Goal: Transaction & Acquisition: Book appointment/travel/reservation

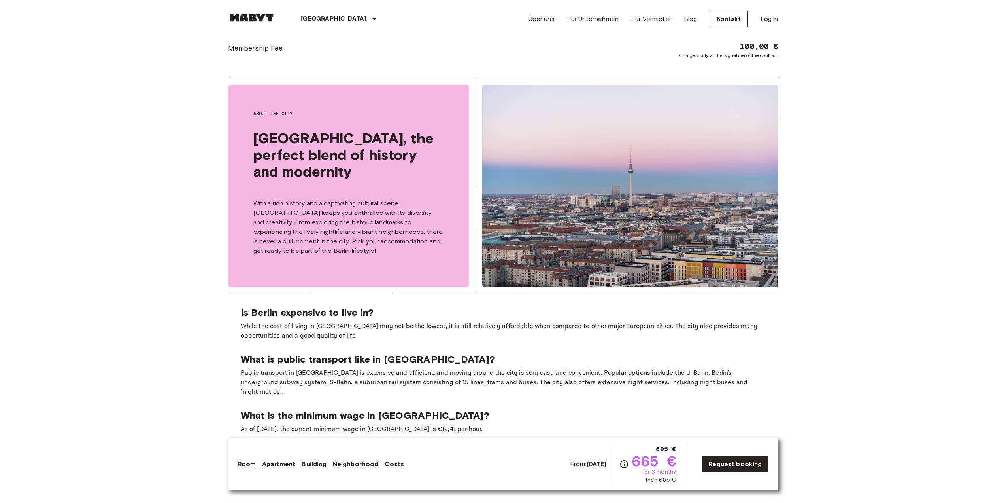
scroll to position [949, 0]
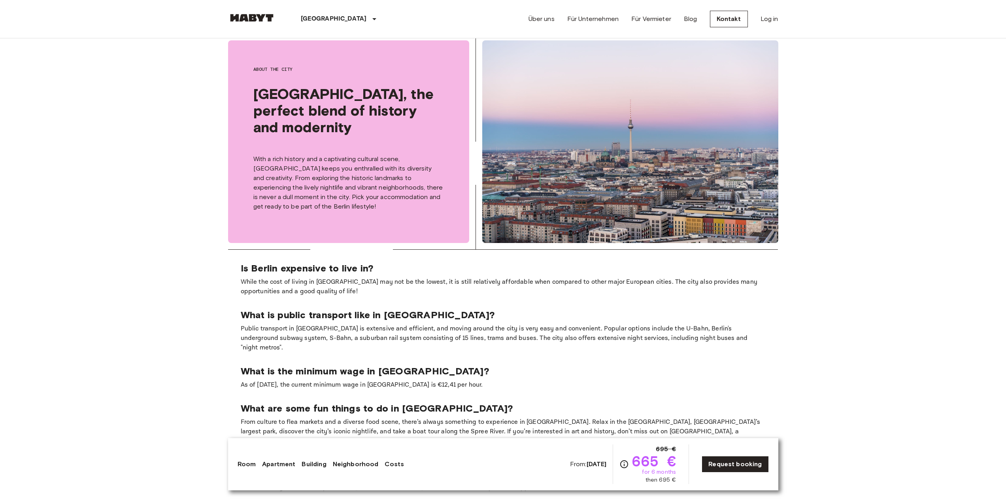
drag, startPoint x: 813, startPoint y: 190, endPoint x: 850, endPoint y: 168, distance: 42.9
click at [850, 168] on body "[GEOGRAPHIC_DATA] [GEOGRAPHIC_DATA] [GEOGRAPHIC_DATA] [GEOGRAPHIC_DATA] [GEOGRA…" at bounding box center [503, 67] width 1006 height 2110
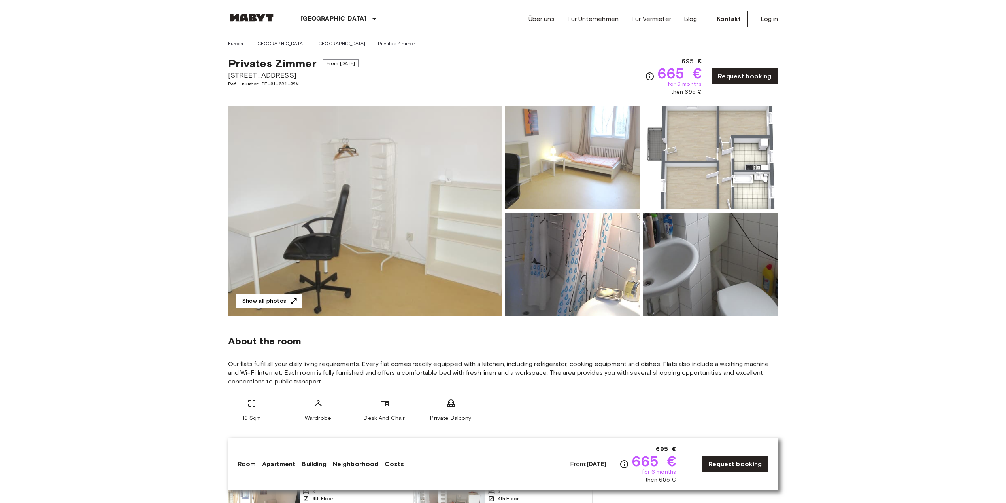
scroll to position [0, 0]
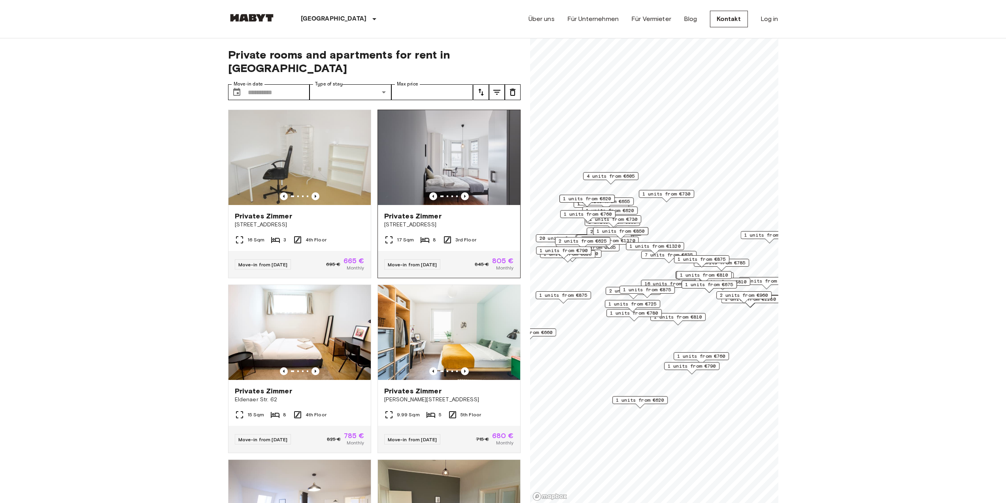
click at [414, 110] on img at bounding box center [449, 157] width 142 height 95
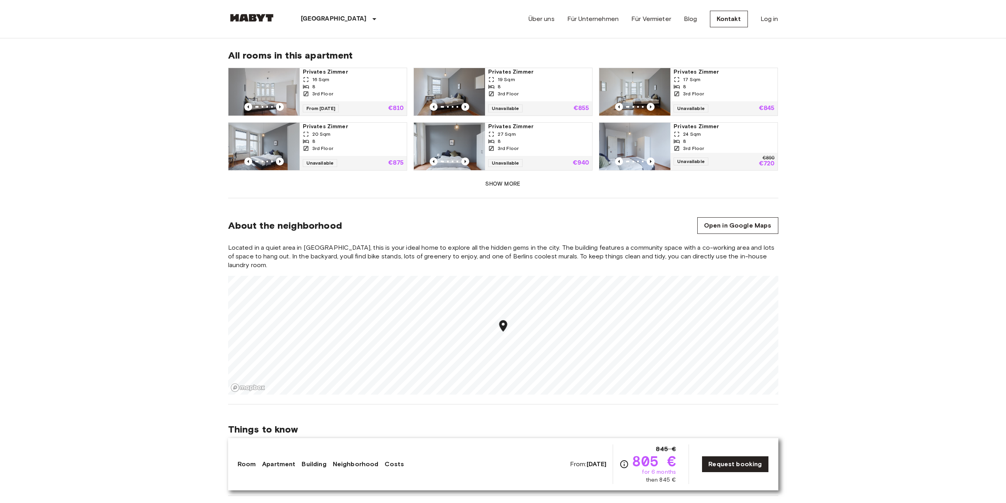
scroll to position [751, 0]
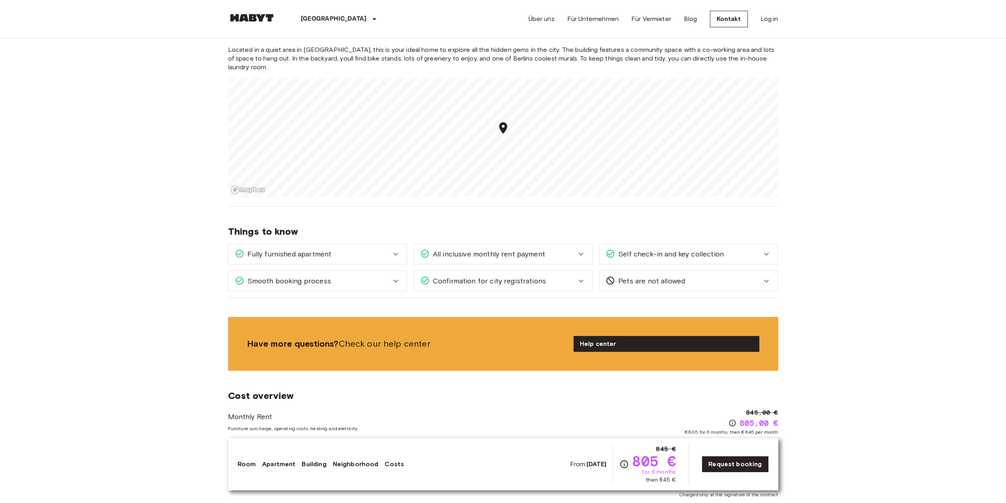
click at [537, 249] on span "All inclusive monthly rent payment" at bounding box center [487, 254] width 115 height 10
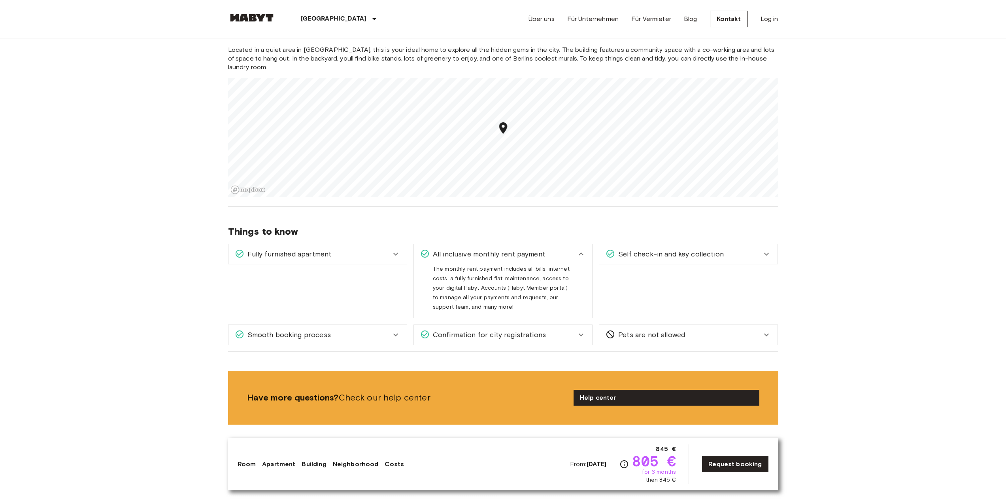
click at [537, 249] on span "All inclusive monthly rent payment" at bounding box center [487, 254] width 115 height 10
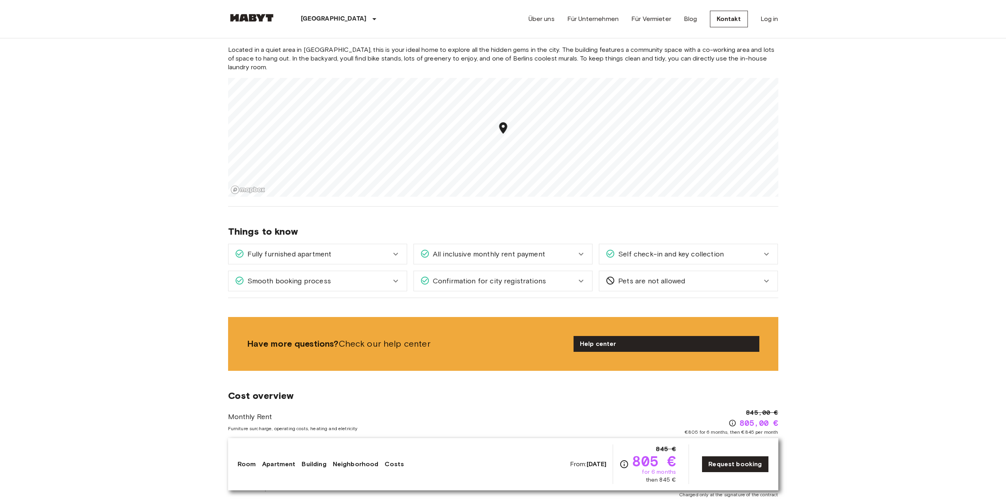
click at [533, 276] on span "Confirmation for city registrations" at bounding box center [488, 281] width 116 height 10
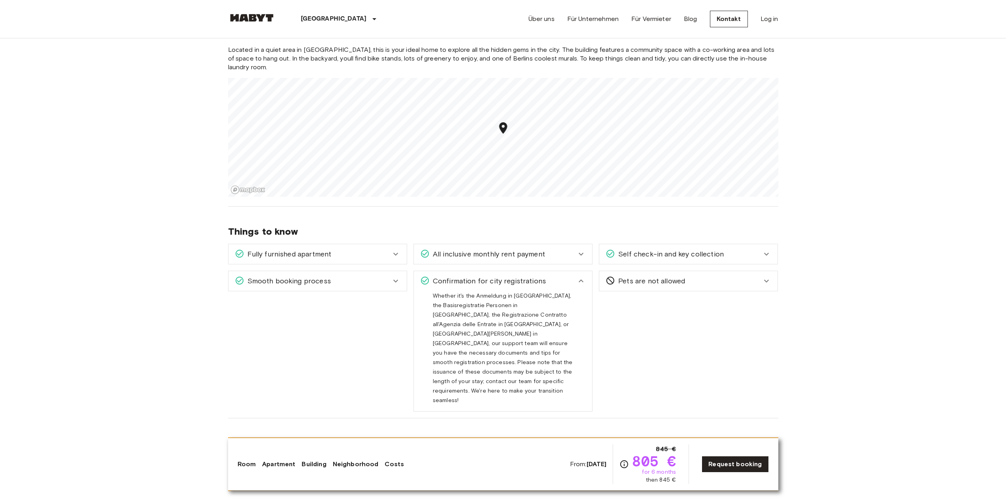
click at [549, 276] on div "Confirmation for city registrations" at bounding box center [498, 281] width 156 height 10
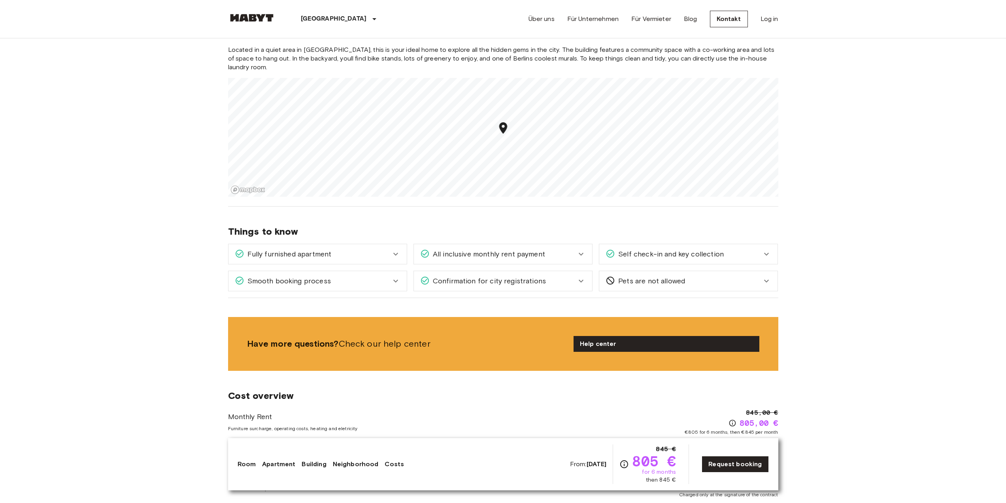
drag, startPoint x: 799, startPoint y: 246, endPoint x: 812, endPoint y: 208, distance: 40.0
click at [811, 209] on body "Berlin Europa Amsterdam Berlin Brüssel Köln Dusseldorf Frankfurt Graz Hamburg L…" at bounding box center [503, 427] width 1006 height 2356
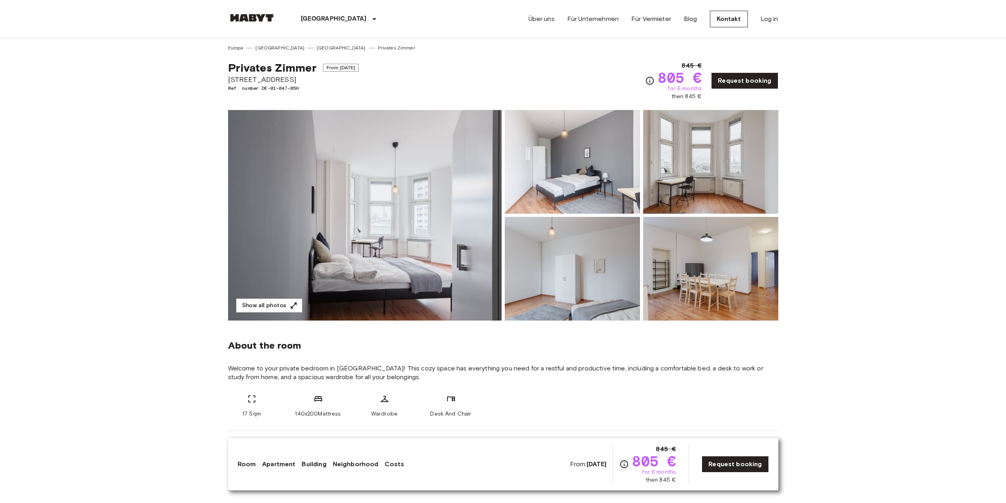
scroll to position [0, 0]
